Goal: Task Accomplishment & Management: Manage account settings

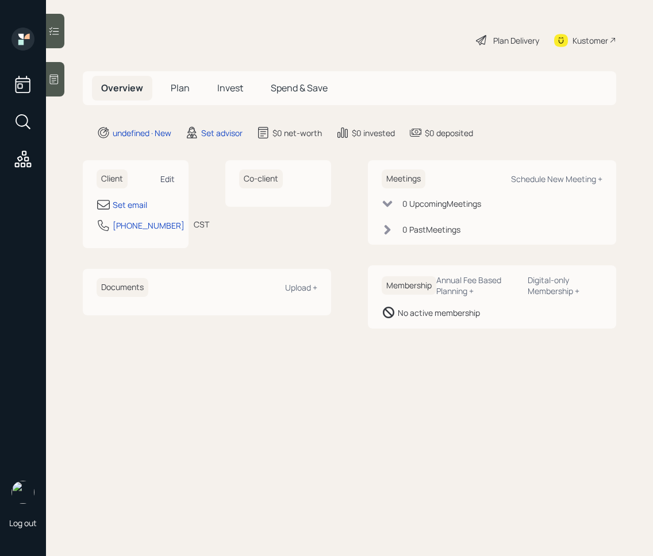
click at [170, 176] on div "Edit" at bounding box center [167, 179] width 14 height 11
select select "America/[GEOGRAPHIC_DATA]"
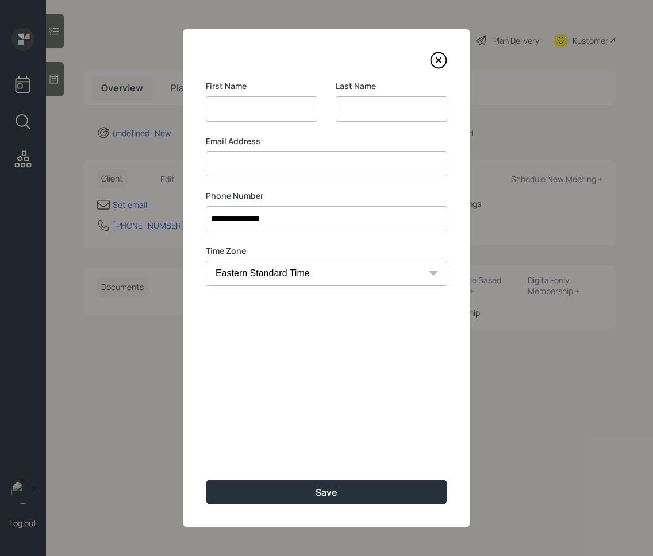
click at [274, 109] on input at bounding box center [262, 109] width 112 height 25
type input "[PERSON_NAME]"
click at [239, 171] on input at bounding box center [326, 163] width 241 height 25
click at [248, 139] on label "Email Address" at bounding box center [326, 141] width 241 height 11
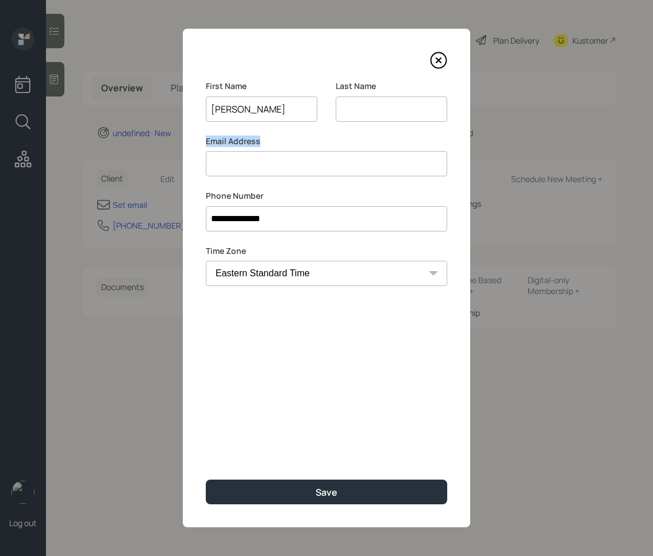
click at [248, 139] on label "Email Address" at bounding box center [326, 141] width 241 height 11
click at [247, 165] on input at bounding box center [326, 163] width 241 height 25
click at [355, 110] on input at bounding box center [392, 109] width 112 height 25
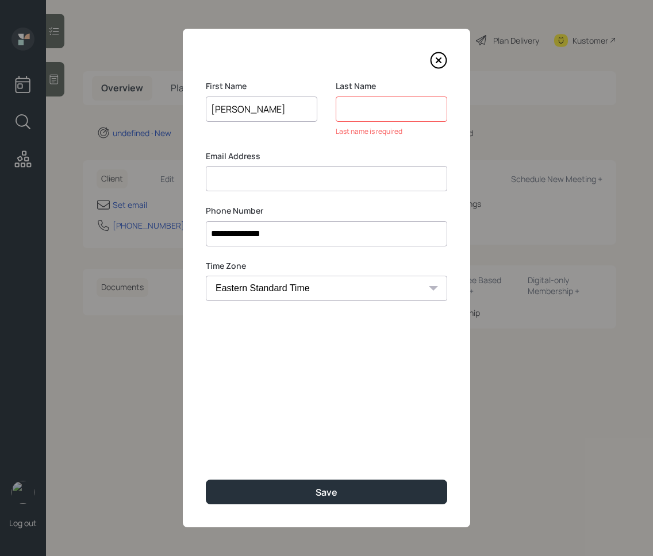
click at [244, 162] on div "Email Address" at bounding box center [326, 171] width 241 height 41
click at [361, 106] on input at bounding box center [392, 109] width 112 height 25
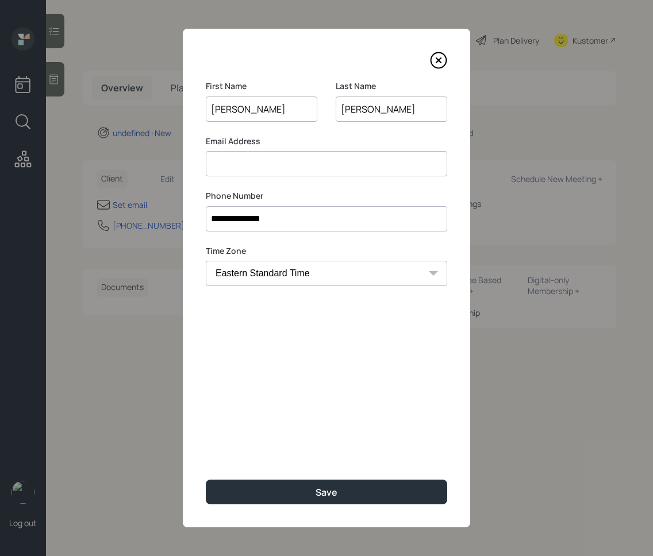
type input "[PERSON_NAME]"
click at [286, 160] on input at bounding box center [326, 163] width 241 height 25
type input "[EMAIL_ADDRESS][DOMAIN_NAME]"
click at [251, 340] on div "**********" at bounding box center [326, 278] width 287 height 499
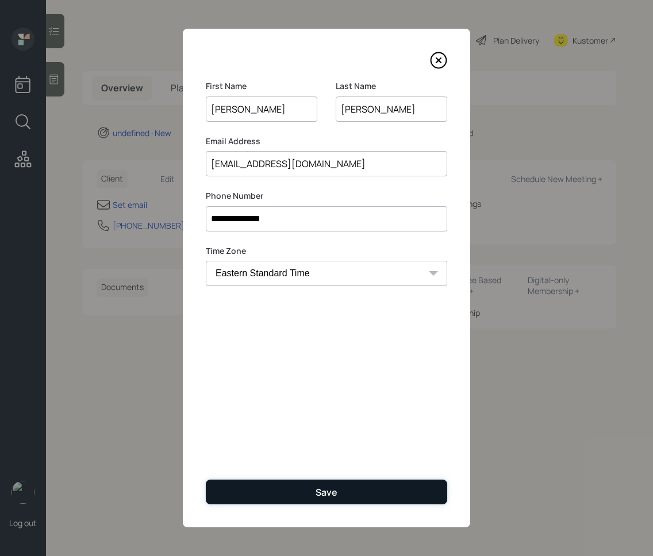
click at [347, 489] on button "Save" at bounding box center [326, 492] width 241 height 25
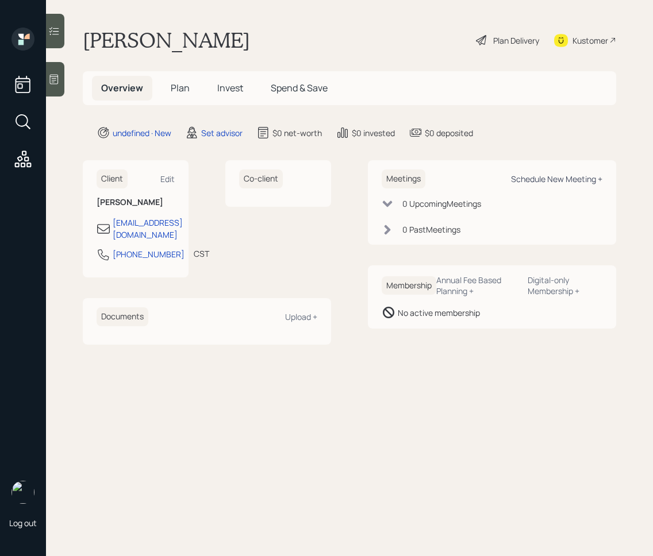
click at [560, 182] on div "Schedule New Meeting +" at bounding box center [556, 179] width 91 height 11
select select "round-[PERSON_NAME]"
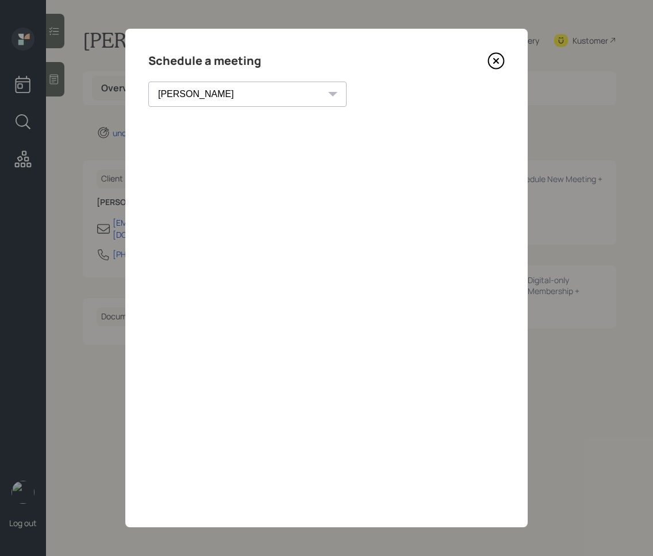
click at [493, 56] on icon at bounding box center [495, 60] width 17 height 17
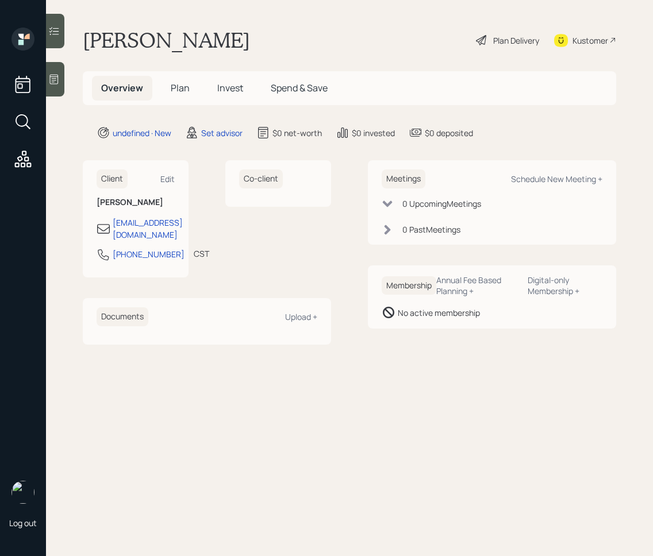
click at [52, 79] on icon at bounding box center [53, 79] width 11 height 11
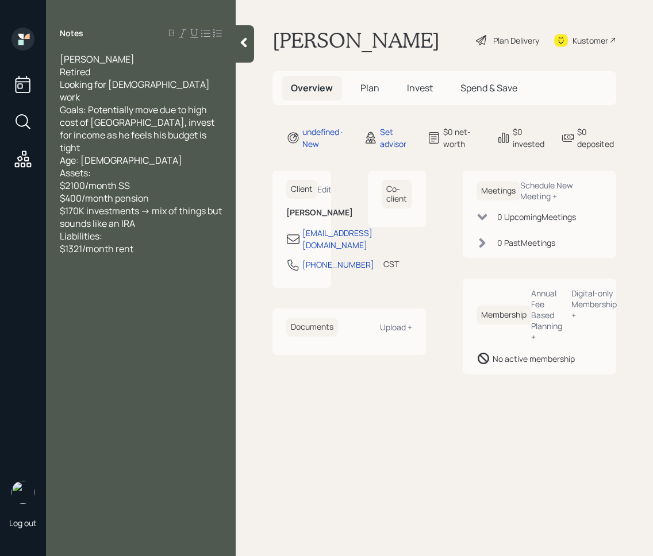
click at [243, 46] on icon at bounding box center [243, 42] width 11 height 11
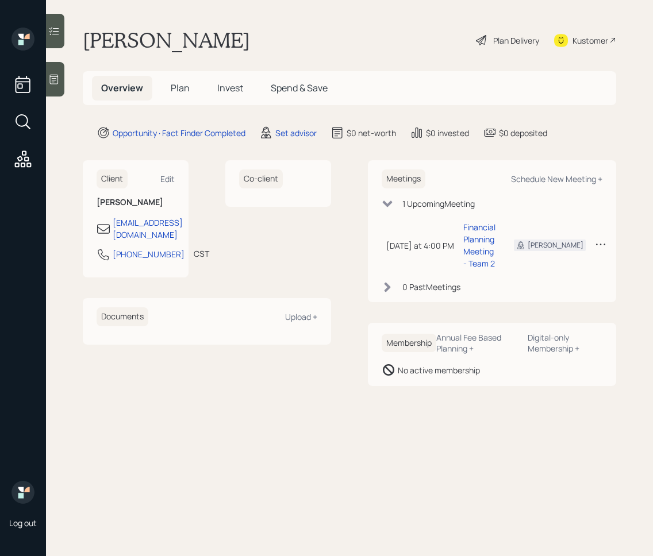
click at [167, 170] on div "Client Edit" at bounding box center [136, 179] width 78 height 19
click at [167, 179] on div "Edit" at bounding box center [167, 179] width 14 height 11
select select "America/[GEOGRAPHIC_DATA]"
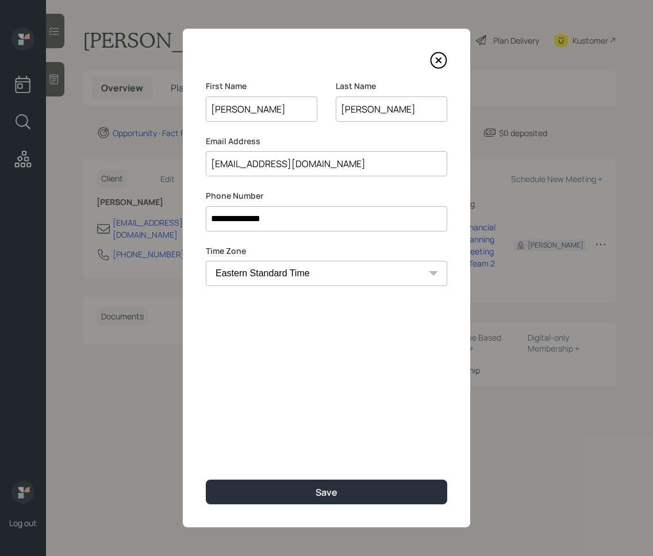
click at [217, 162] on input "[EMAIL_ADDRESS][DOMAIN_NAME]" at bounding box center [326, 163] width 241 height 25
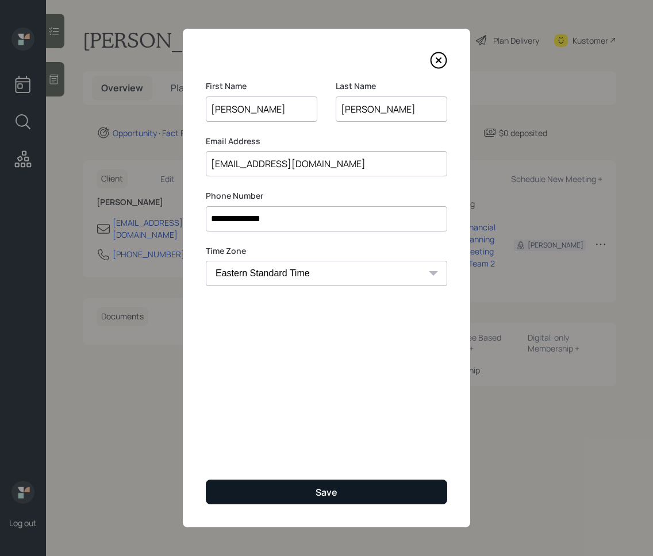
type input "twglaser@att.net"
click at [297, 486] on button "Save" at bounding box center [326, 492] width 241 height 25
